Goal: Use online tool/utility: Utilize a website feature to perform a specific function

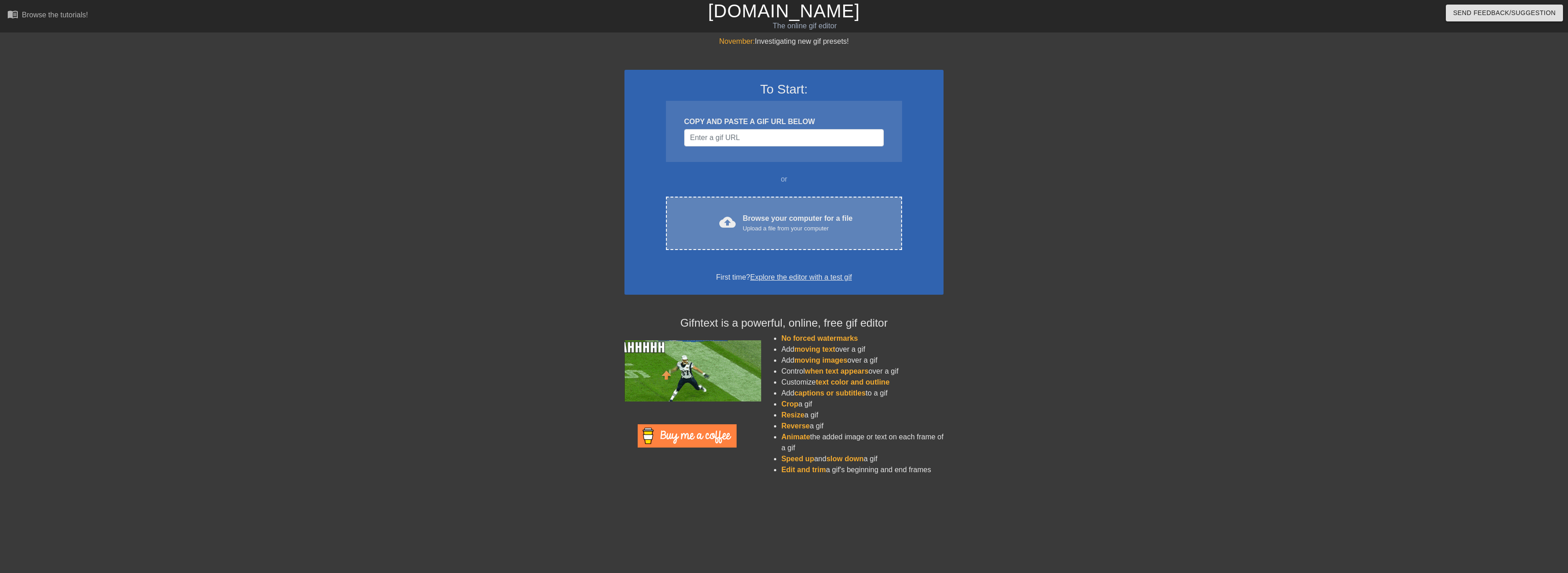
click at [733, 215] on span "cloud_upload" at bounding box center [728, 222] width 16 height 16
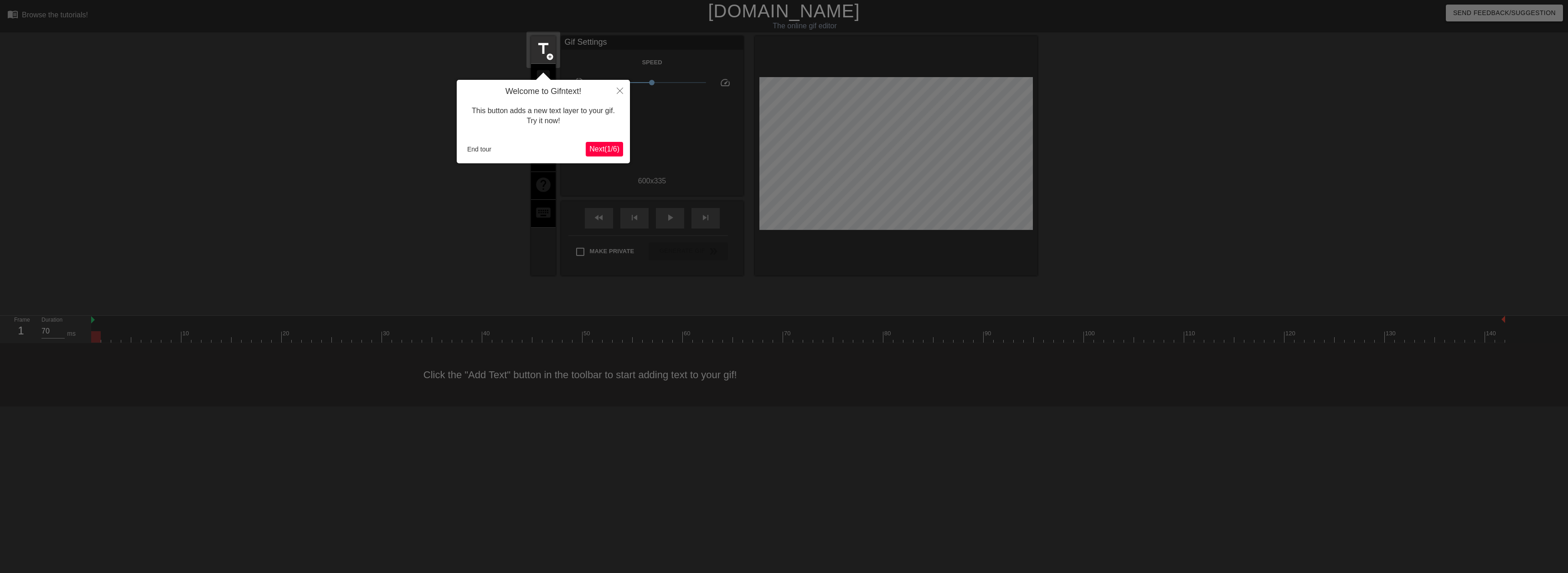
click at [608, 148] on span "Next ( 1 / 6 )" at bounding box center [604, 149] width 30 height 8
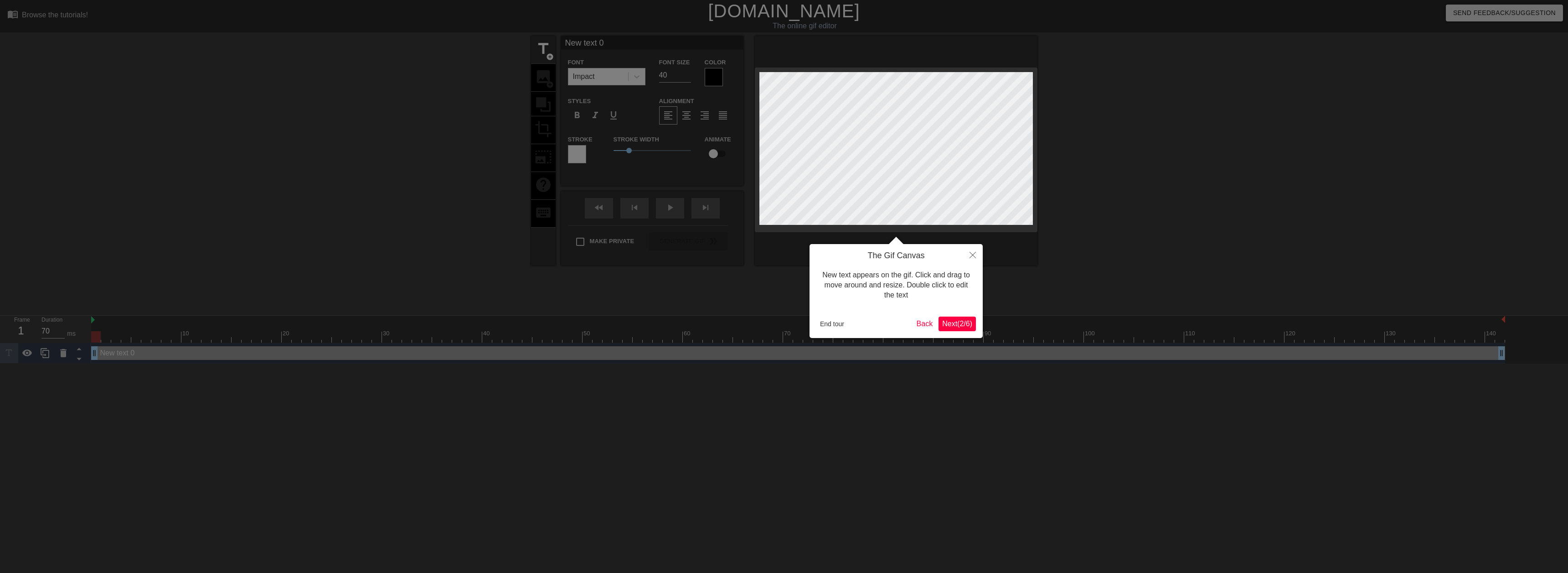
click at [967, 320] on span "Next ( 2 / 6 )" at bounding box center [957, 324] width 30 height 8
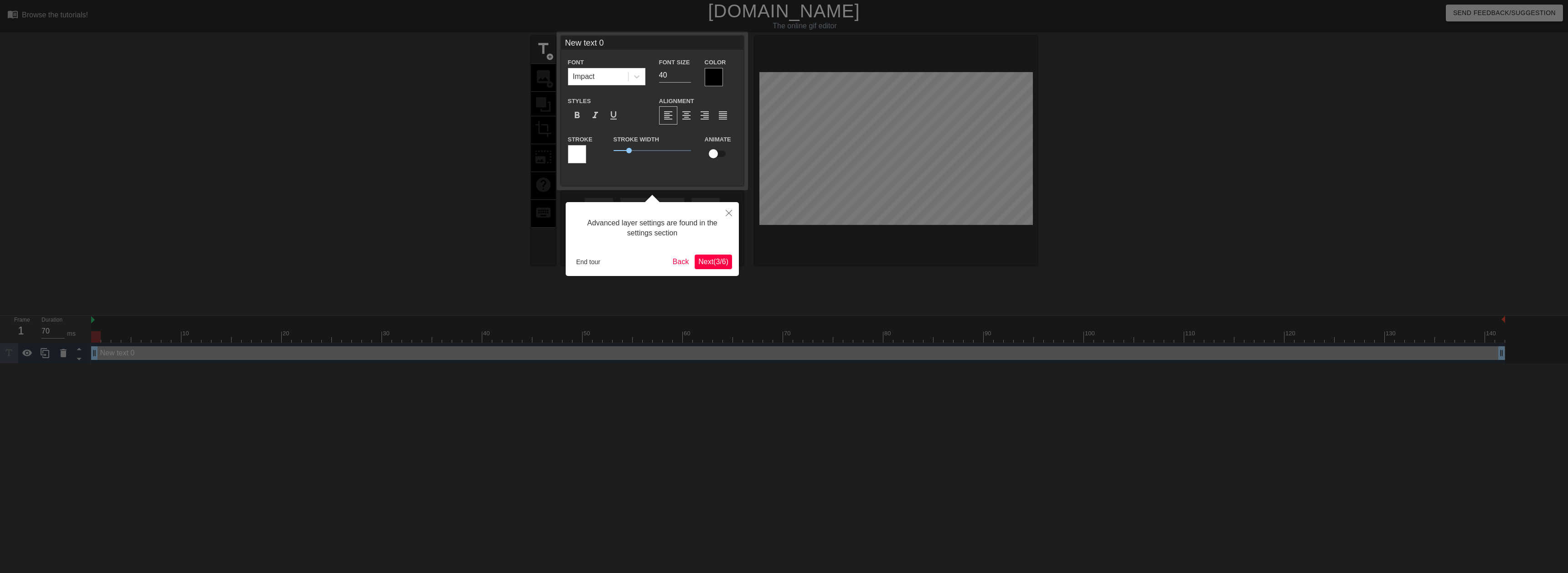
click at [718, 261] on span "Next ( 3 / 6 )" at bounding box center [713, 262] width 30 height 8
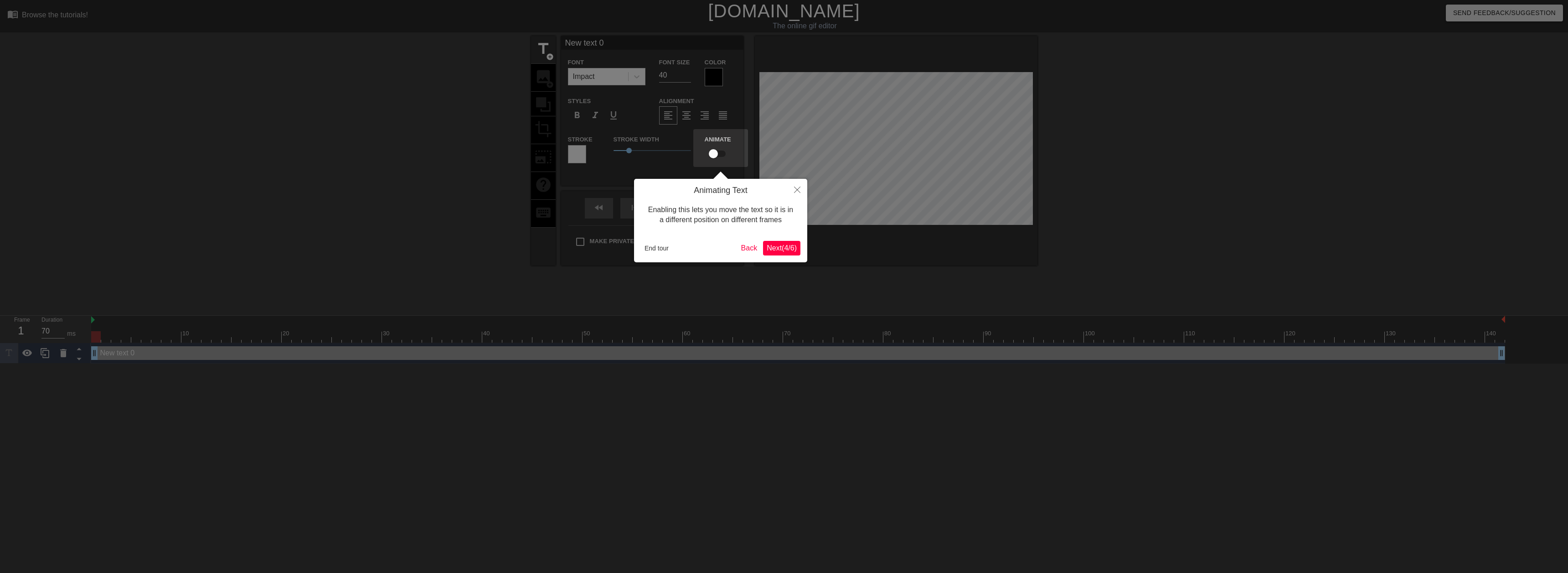
click at [769, 244] on span "Next ( 4 / 6 )" at bounding box center [781, 248] width 30 height 8
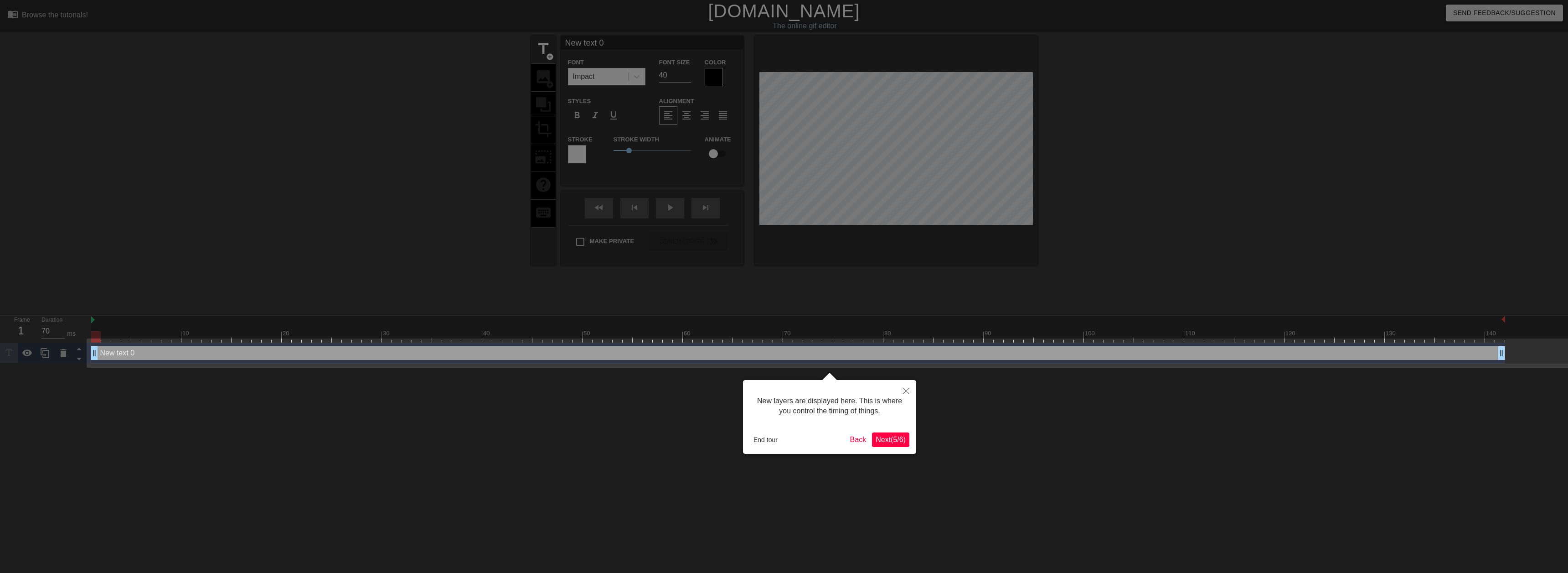
click at [894, 448] on div "New layers are displayed here. This is where you control the timing of things. …" at bounding box center [830, 417] width 173 height 74
click at [894, 444] on span "Next ( 5 / 6 )" at bounding box center [890, 439] width 30 height 8
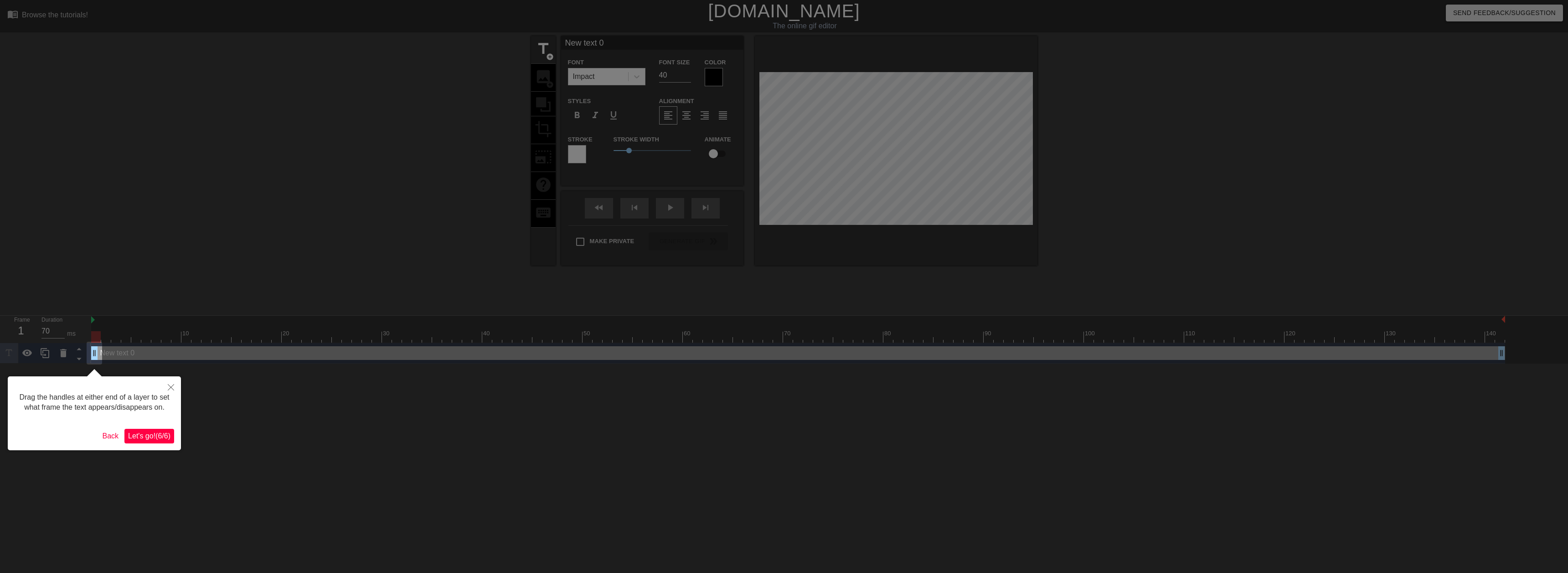
click at [167, 435] on span "Let's go! ( 6 / 6 )" at bounding box center [149, 436] width 42 height 8
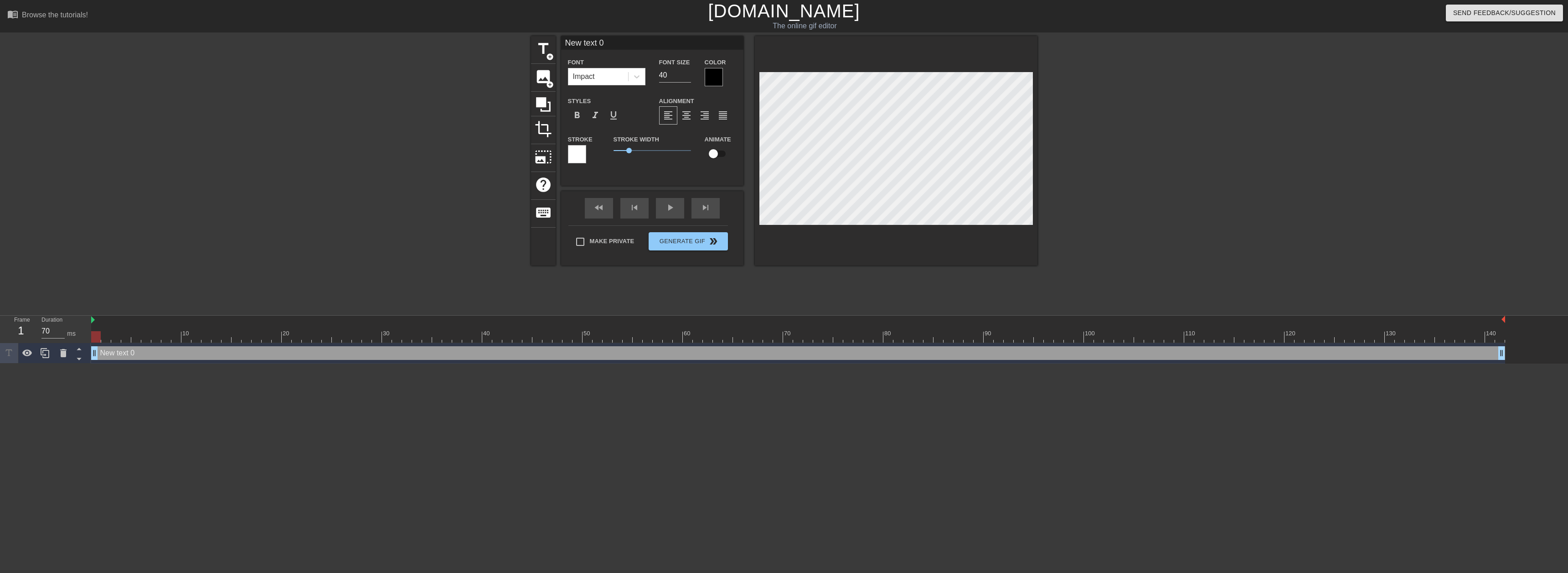
scroll to position [2, 2]
type input "Newtext 0"
type textarea "Newtext 0"
type input "Newtext"
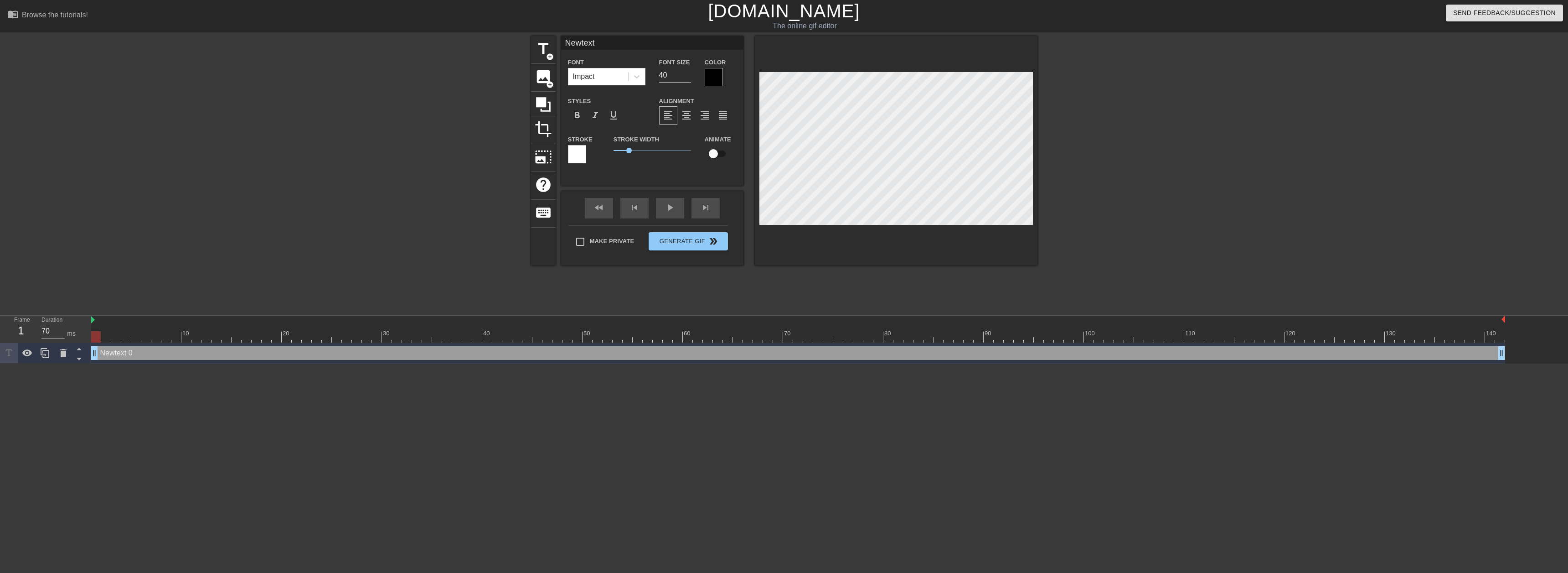
type textarea "Newtext"
type input "Newtext"
type textarea "Newtext"
type input "Newtex"
type textarea "Newtex"
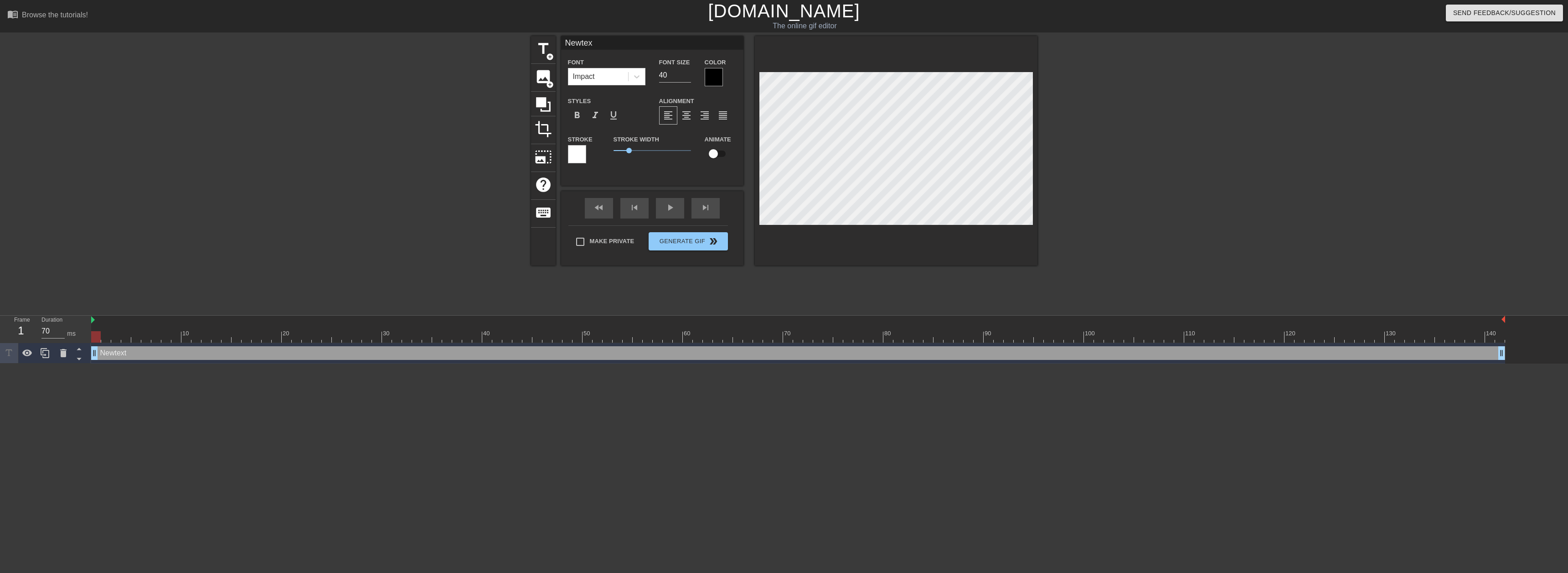
type input "Newte"
type textarea "New"
type input "Ne"
type textarea "N"
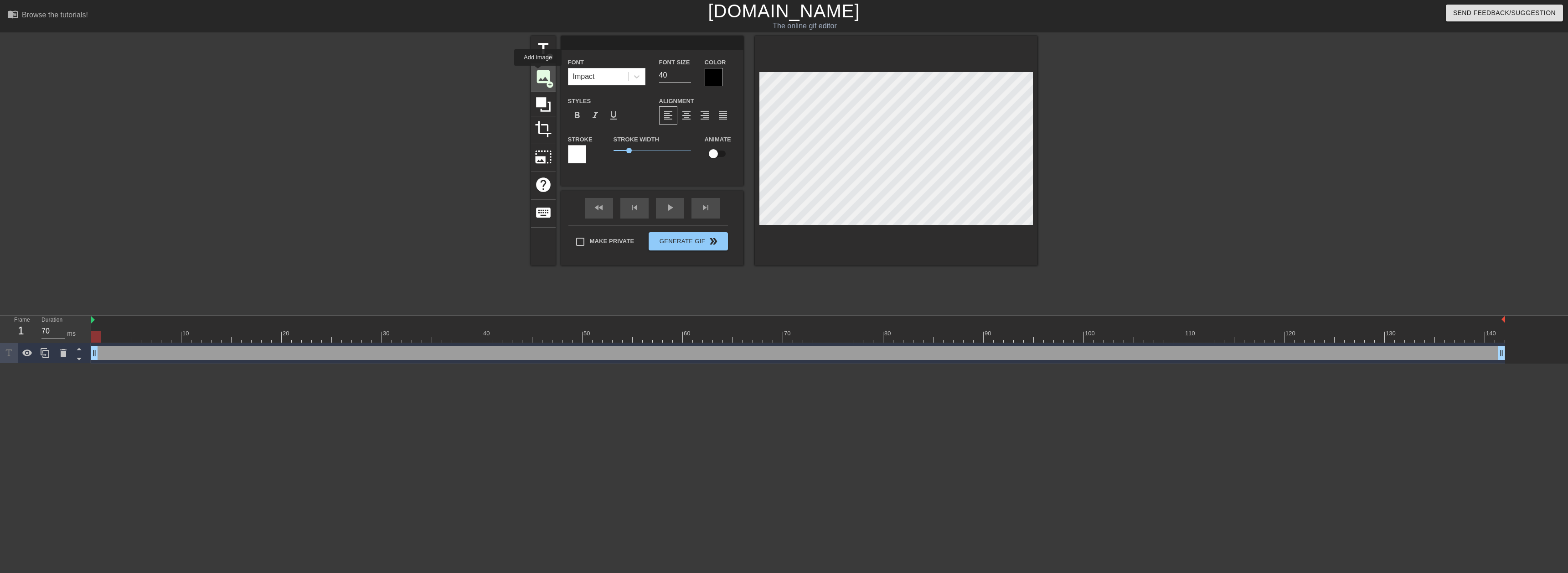
click at [539, 72] on span "image" at bounding box center [543, 76] width 17 height 17
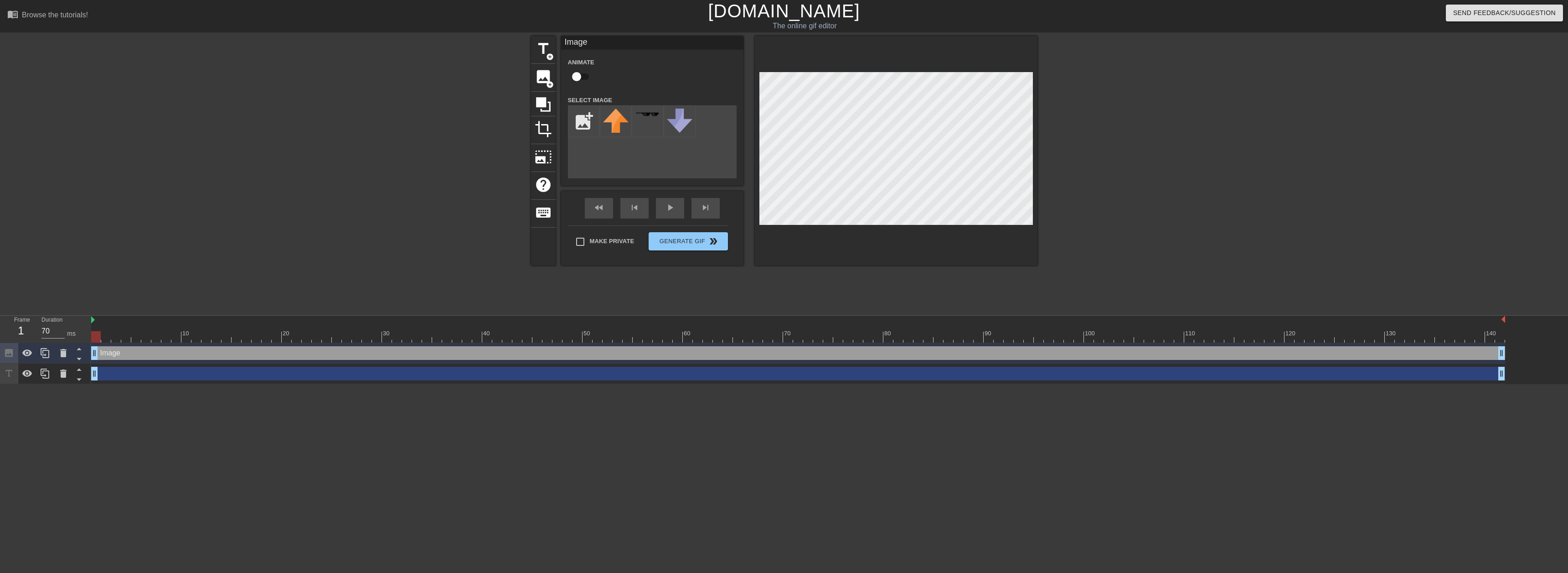
click at [1159, 359] on div "menu_book Browse the tutorials! [DOMAIN_NAME] The online gif editor Send Feedba…" at bounding box center [784, 192] width 1568 height 384
click at [591, 120] on input "file" at bounding box center [584, 121] width 31 height 31
click at [574, 119] on input "file" at bounding box center [584, 121] width 31 height 31
type input "C:\fakepath\[PERSON_NAME].png"
click at [616, 113] on img at bounding box center [616, 117] width 26 height 19
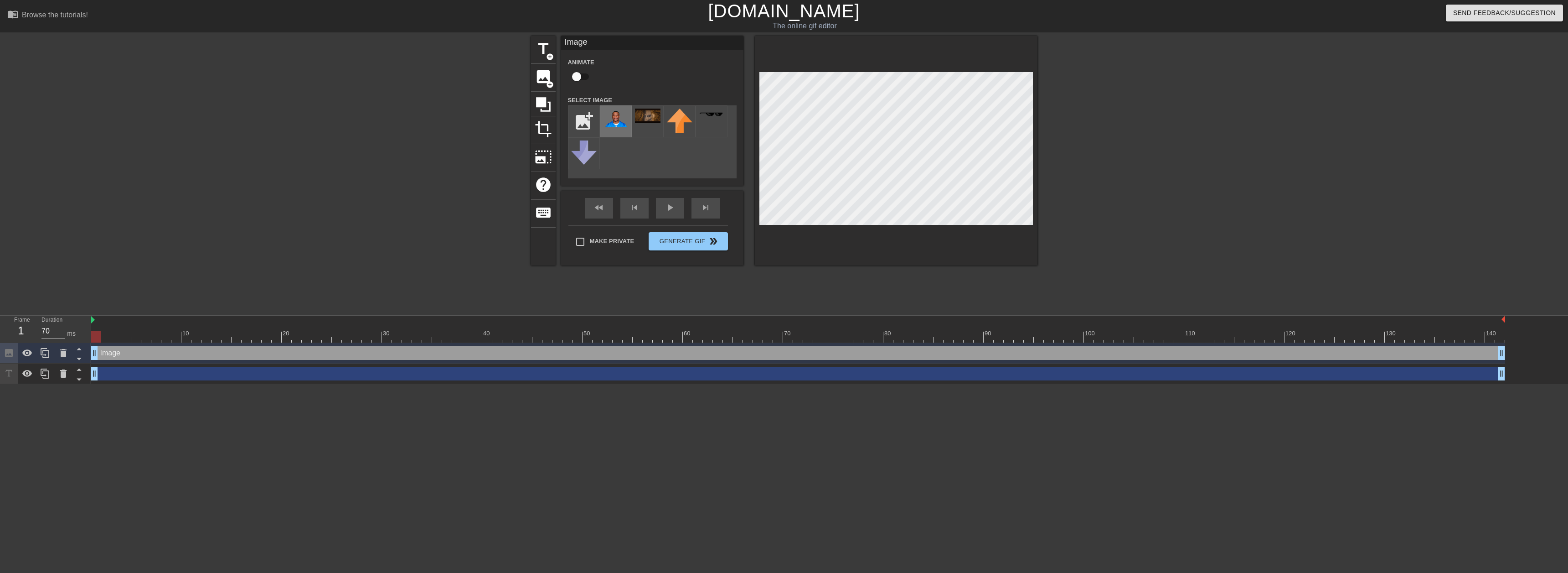
click at [616, 114] on img at bounding box center [616, 117] width 26 height 19
click at [58, 353] on icon at bounding box center [64, 354] width 11 height 11
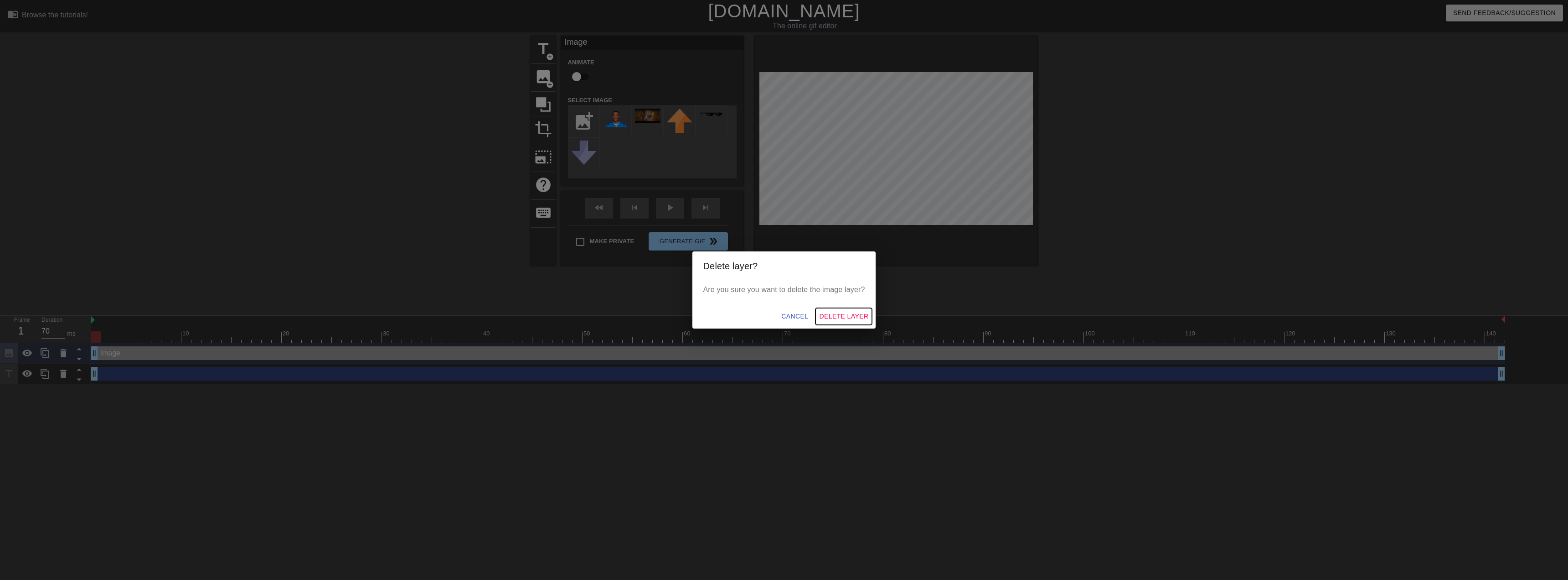
click at [842, 315] on span "Delete Layer" at bounding box center [843, 316] width 49 height 11
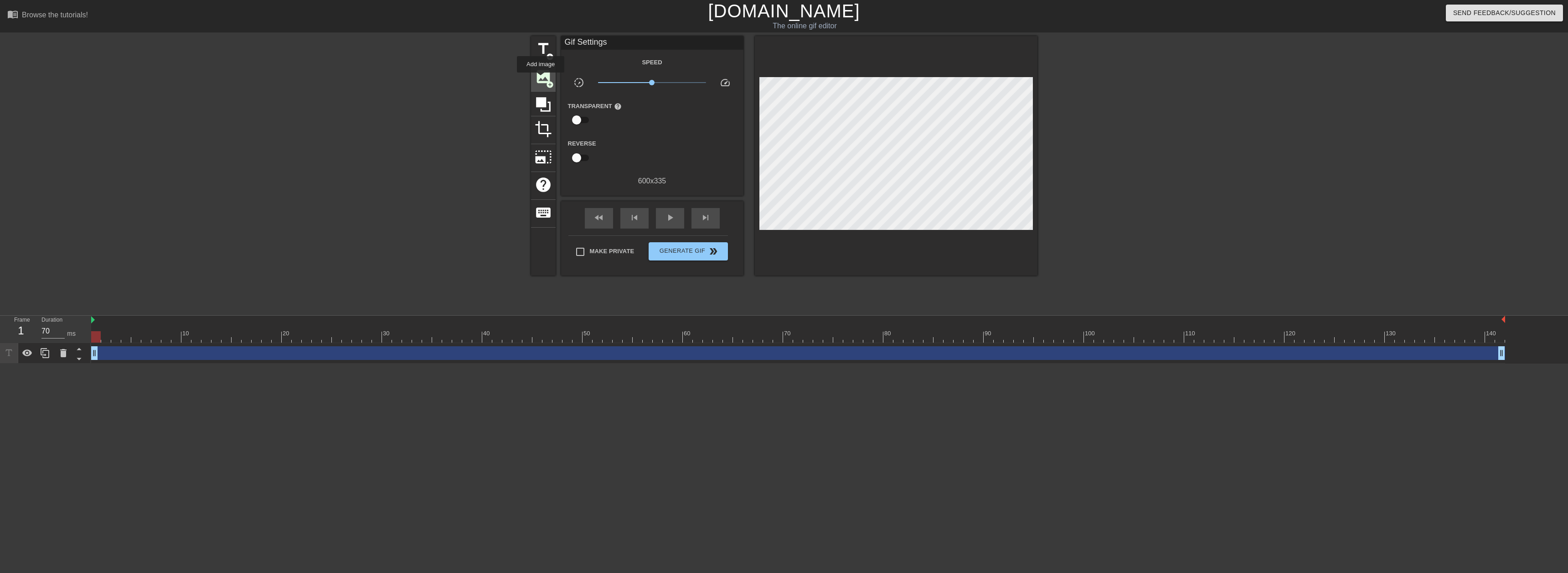
click at [541, 79] on span "image" at bounding box center [543, 76] width 17 height 17
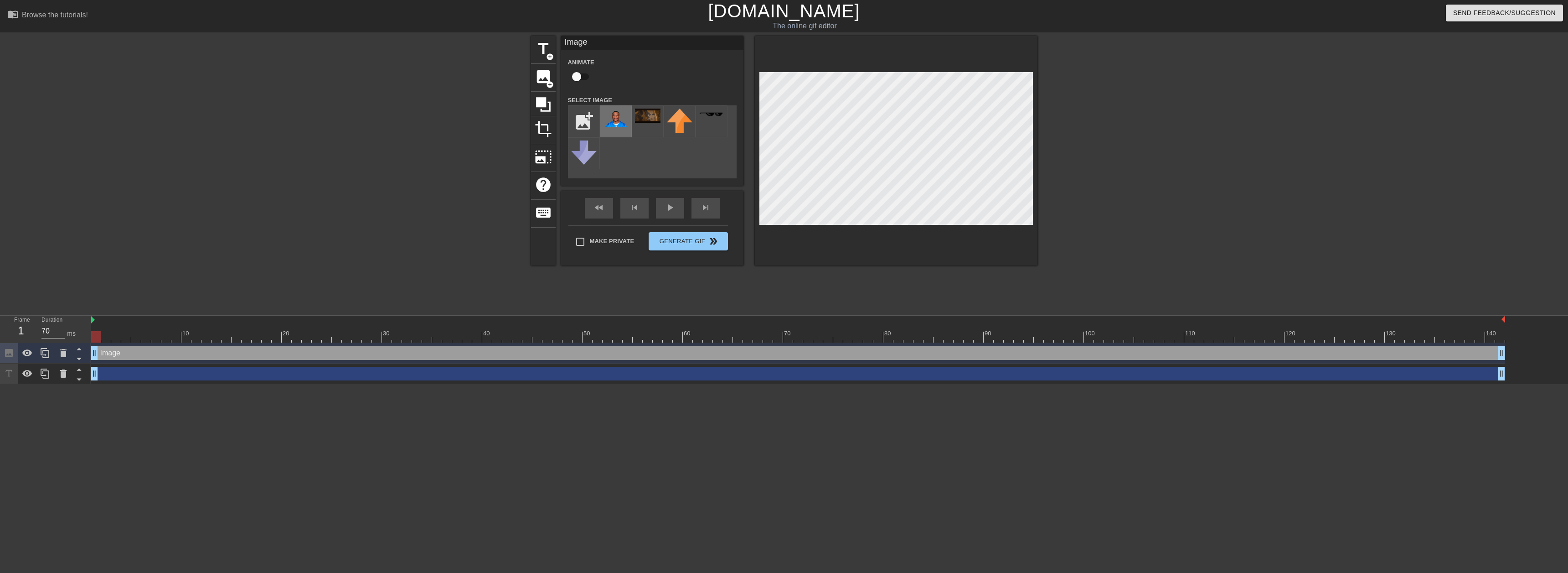
click at [616, 117] on img at bounding box center [616, 117] width 26 height 19
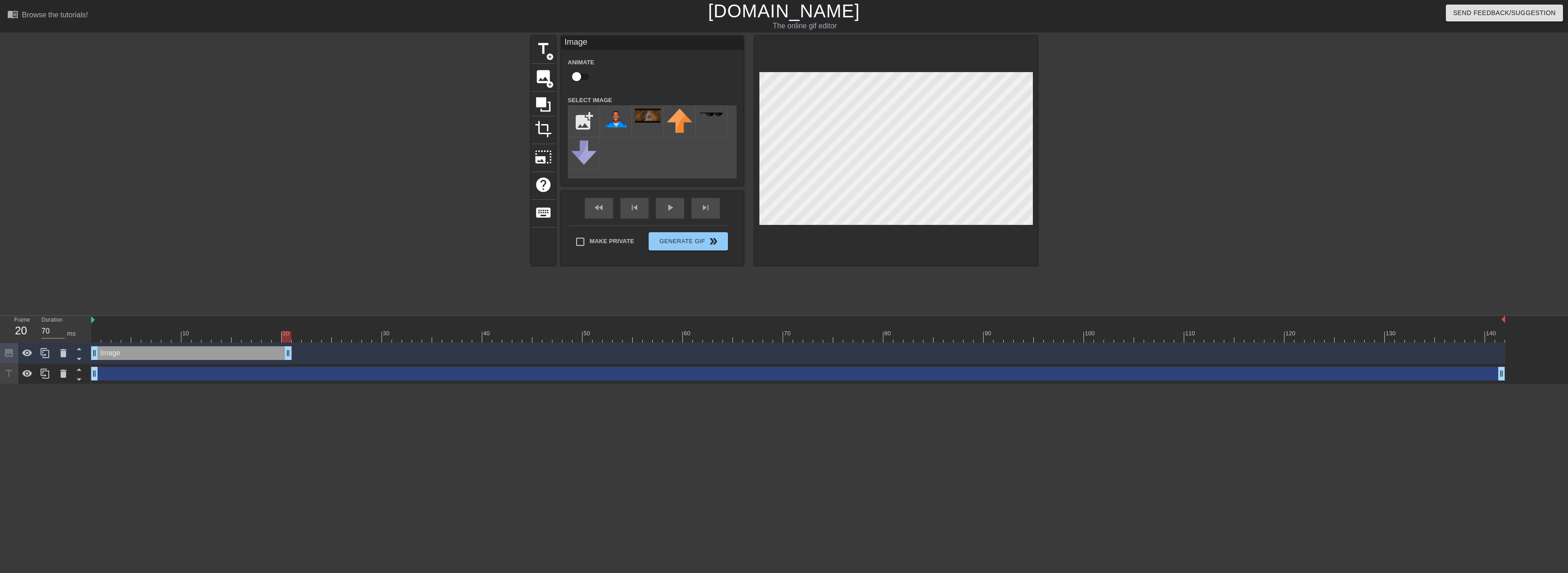
drag, startPoint x: 1499, startPoint y: 357, endPoint x: 281, endPoint y: 337, distance: 1218.2
click at [281, 337] on div "10 20 30 40 50 60 70 80 90 100 110 120 130 140 Image drag_handle drag_handle dr…" at bounding box center [830, 350] width 1477 height 69
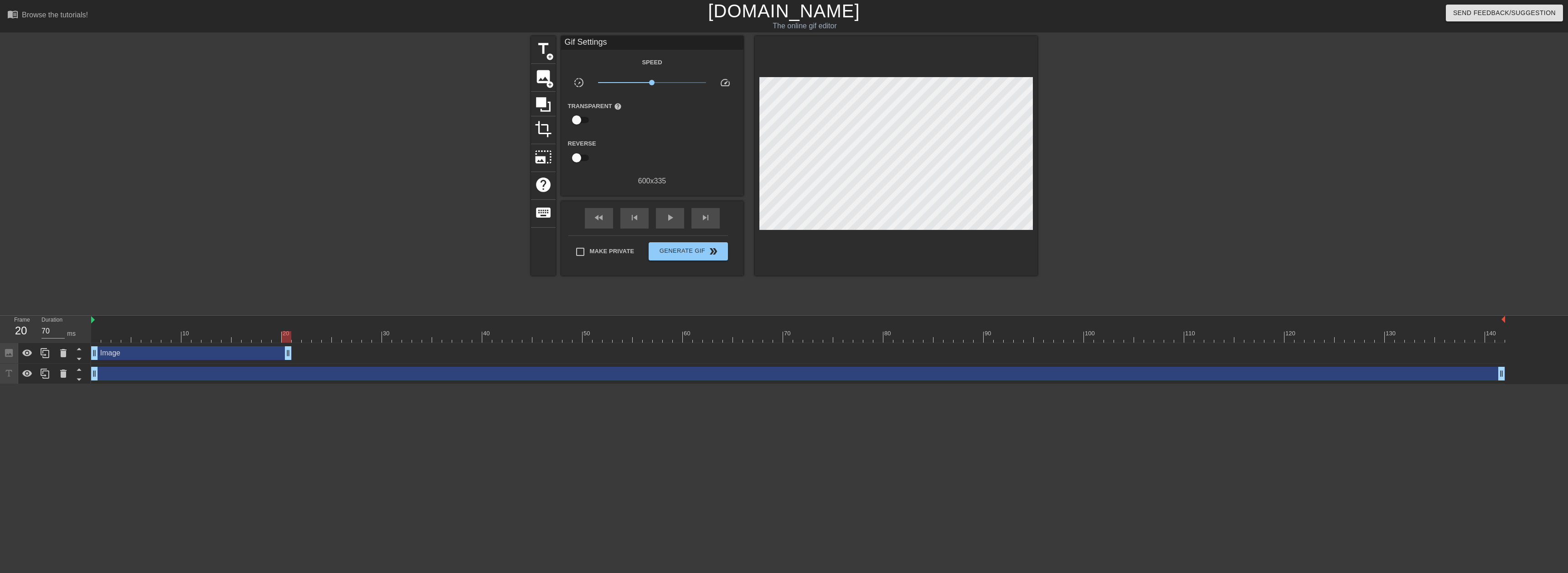
click at [113, 384] on html "menu_book Browse the tutorials! [DOMAIN_NAME] The online gif editor Send Feedba…" at bounding box center [784, 192] width 1568 height 384
click at [101, 351] on div "Image drag_handle drag_handle" at bounding box center [192, 353] width 201 height 14
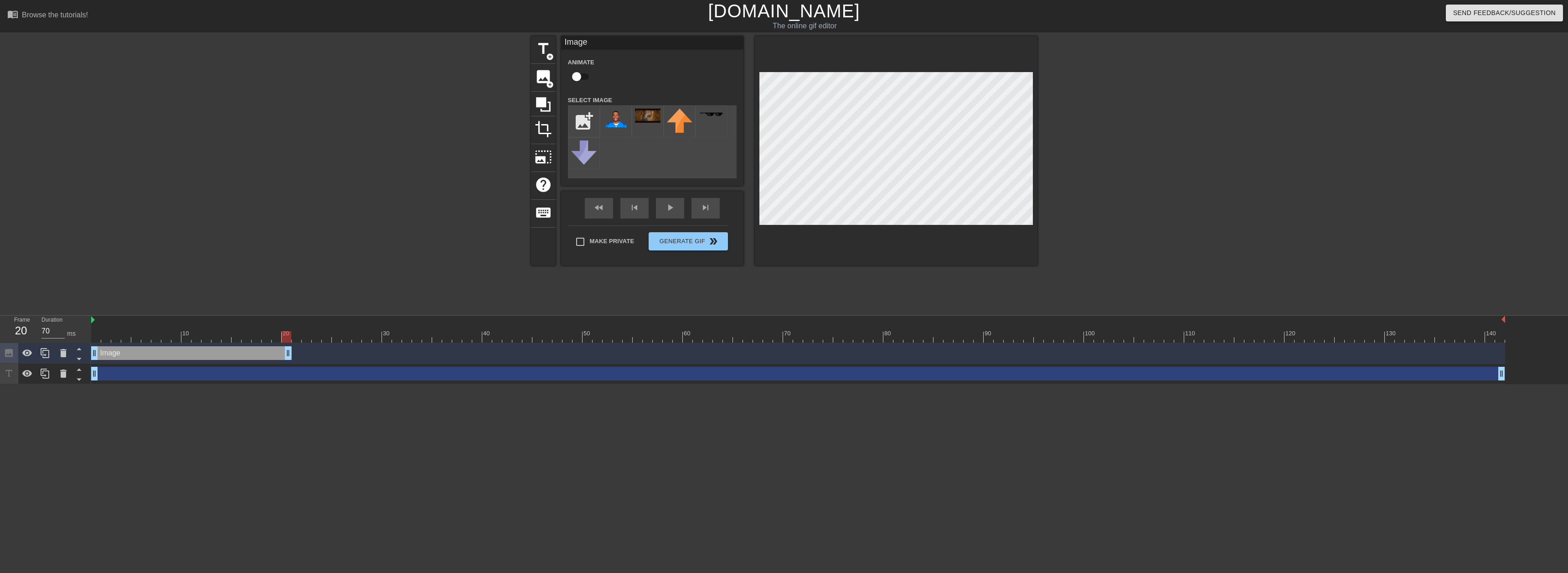
click at [101, 351] on div "Image drag_handle drag_handle" at bounding box center [192, 353] width 201 height 14
click at [335, 384] on html "menu_book Browse the tutorials! [DOMAIN_NAME] The online gif editor Send Feedba…" at bounding box center [784, 192] width 1568 height 384
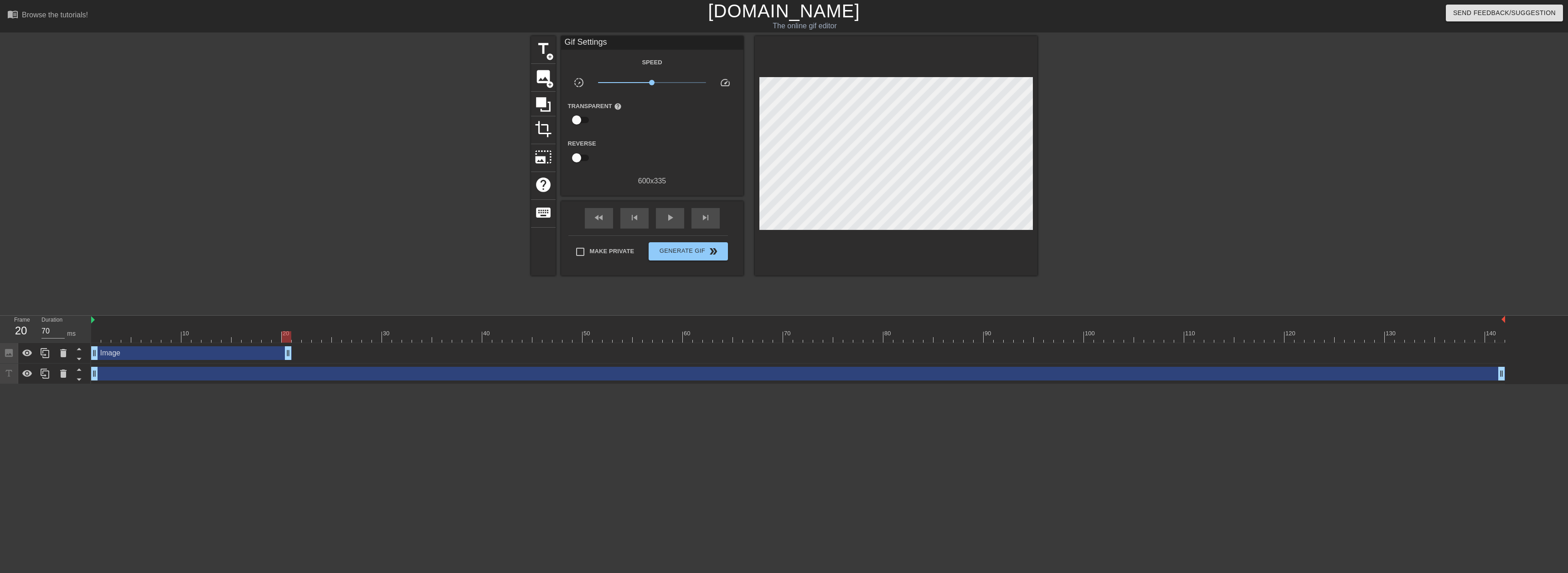
drag, startPoint x: 92, startPoint y: 321, endPoint x: 98, endPoint y: 323, distance: 6.3
click at [102, 339] on div at bounding box center [798, 337] width 1414 height 11
click at [102, 339] on div at bounding box center [106, 337] width 10 height 11
click at [126, 343] on div "Image drag_handle drag_handle" at bounding box center [798, 353] width 1414 height 20
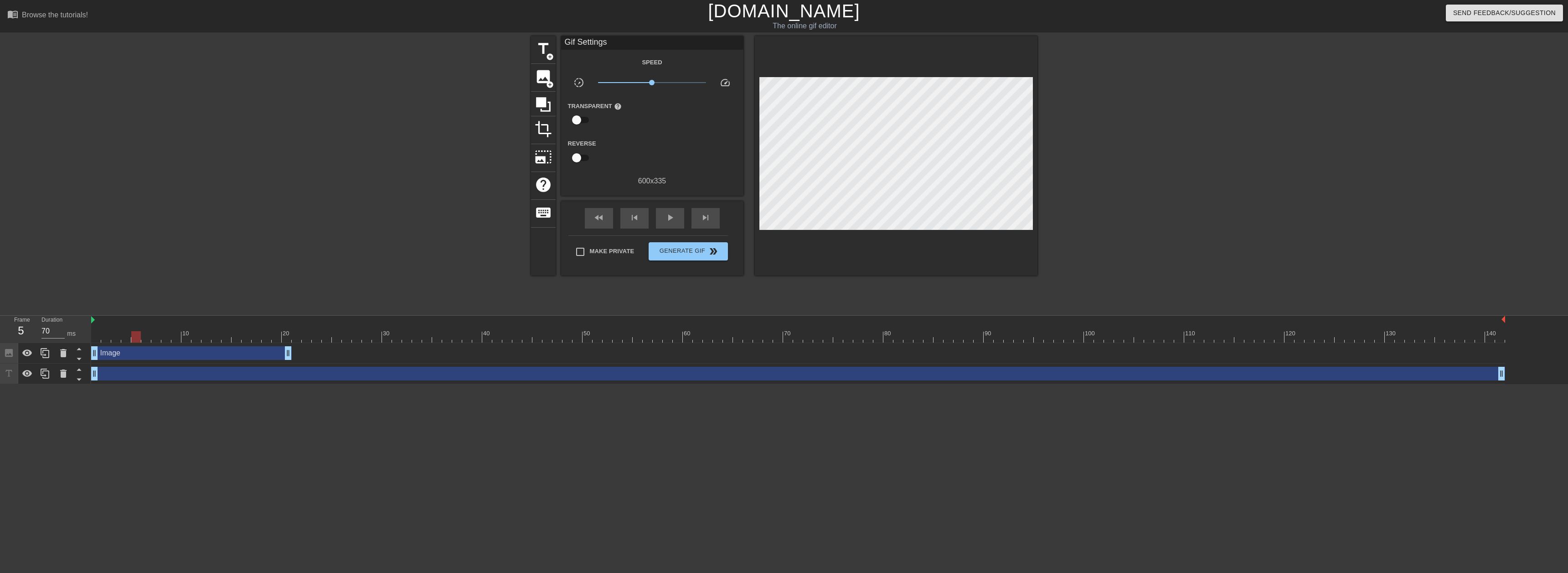
click at [132, 342] on div at bounding box center [798, 337] width 1414 height 11
click at [155, 341] on div at bounding box center [798, 337] width 1414 height 11
click at [181, 339] on div at bounding box center [798, 337] width 1414 height 11
click at [197, 338] on div at bounding box center [798, 337] width 1414 height 11
type input "70"
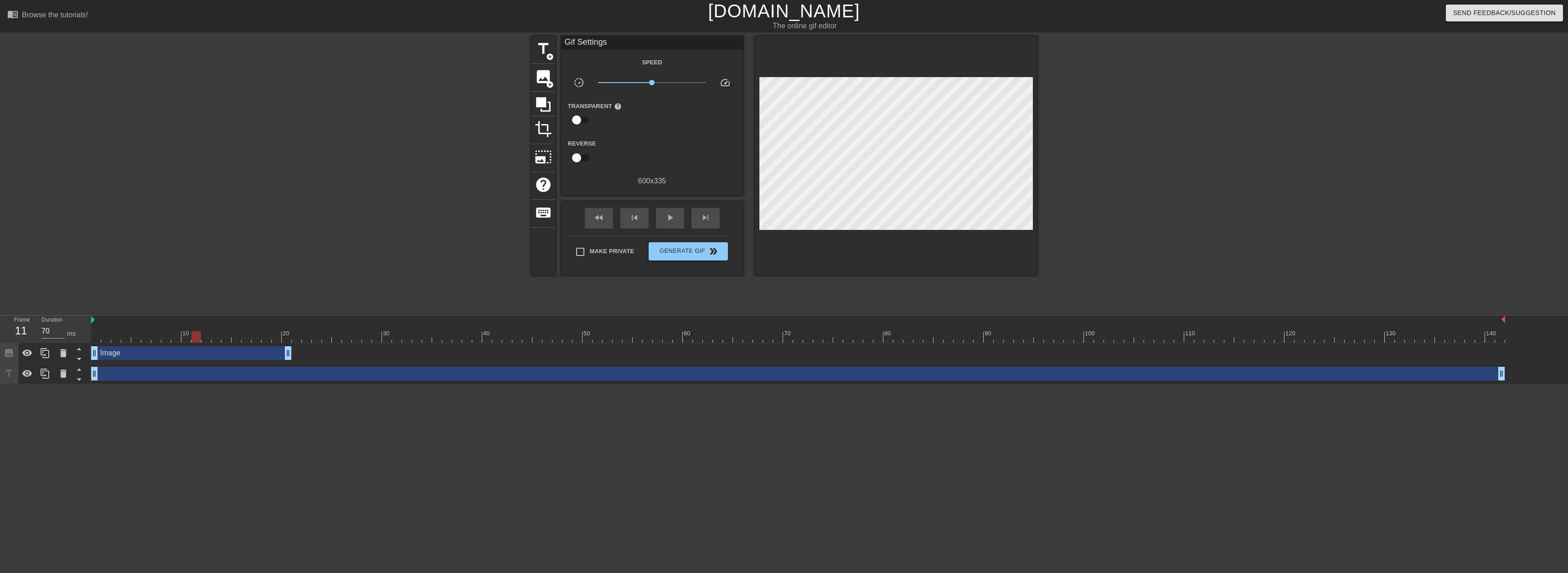
click at [214, 338] on div at bounding box center [798, 337] width 1414 height 11
click at [272, 339] on div at bounding box center [798, 337] width 1414 height 11
click at [285, 341] on div at bounding box center [798, 337] width 1414 height 11
click at [294, 341] on div at bounding box center [798, 337] width 1414 height 11
click at [286, 341] on div at bounding box center [798, 337] width 1414 height 11
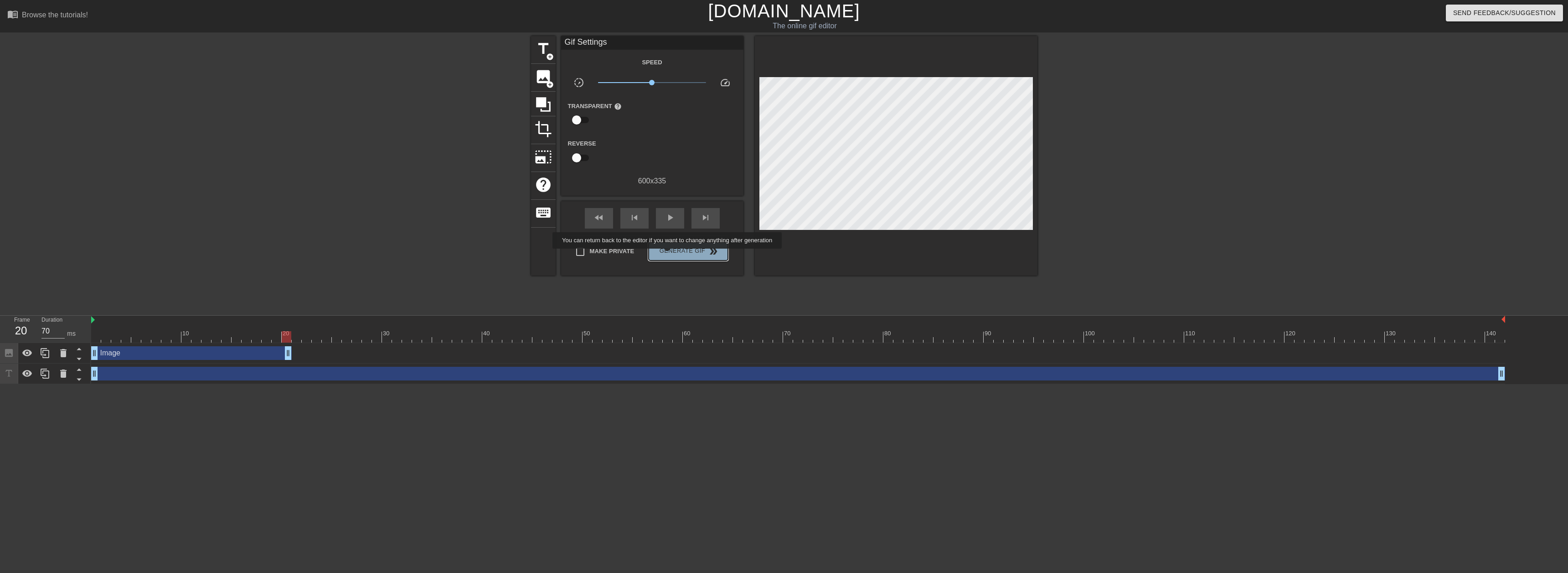
click at [668, 255] on span "Generate Gif double_arrow" at bounding box center [688, 252] width 72 height 11
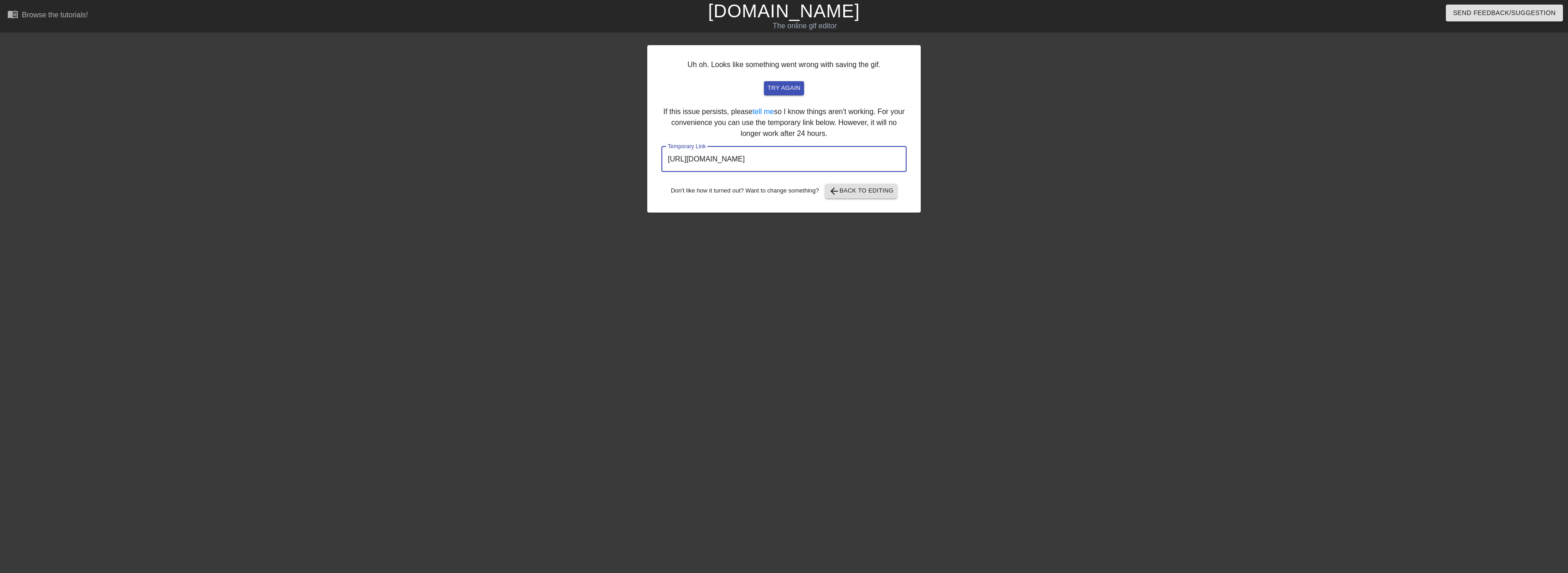
drag, startPoint x: 854, startPoint y: 163, endPoint x: 652, endPoint y: 163, distance: 202.0
click at [652, 163] on div "Uh oh. Looks like something went wrong with saving the gif. try again If this i…" at bounding box center [784, 129] width 273 height 168
